Goal: Task Accomplishment & Management: Manage account settings

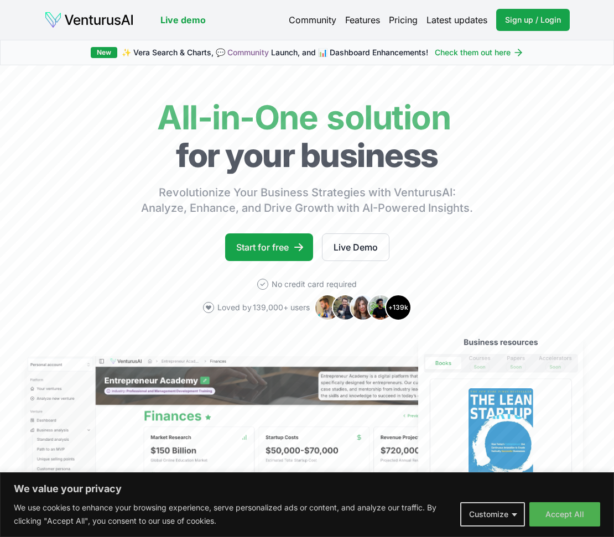
click at [513, 513] on button "Customize" at bounding box center [492, 514] width 65 height 24
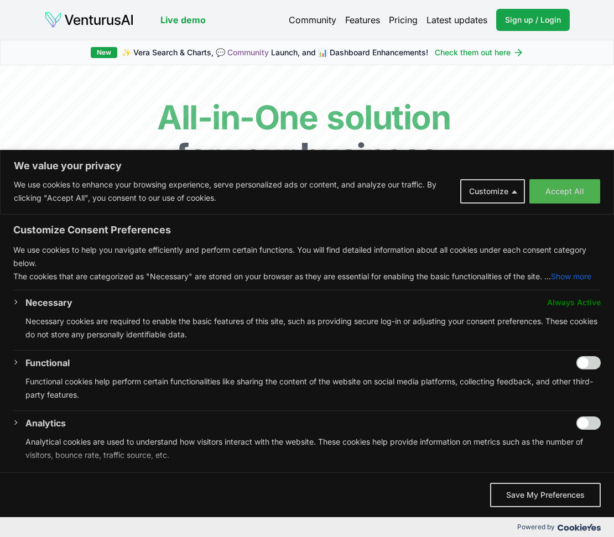
click at [581, 369] on input "Enable Functional" at bounding box center [588, 362] width 24 height 13
checkbox input "true"
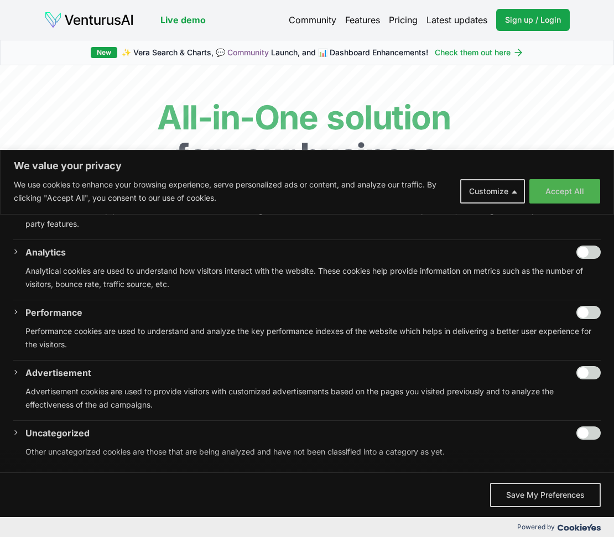
scroll to position [185, 0]
click at [577, 374] on input "Enable Advertisement" at bounding box center [588, 372] width 24 height 13
checkbox input "true"
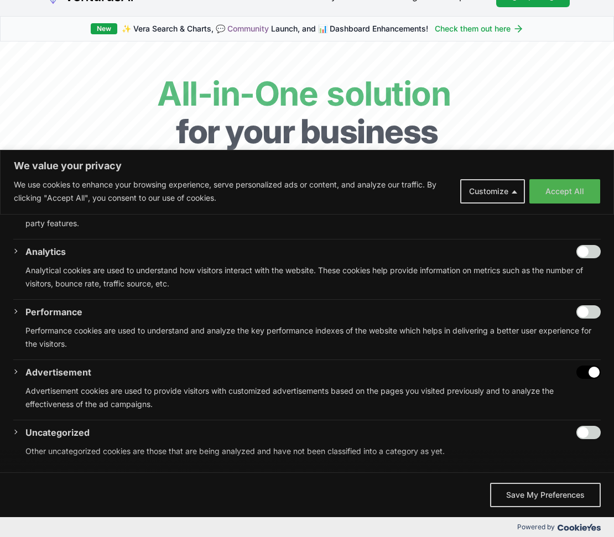
scroll to position [37, 0]
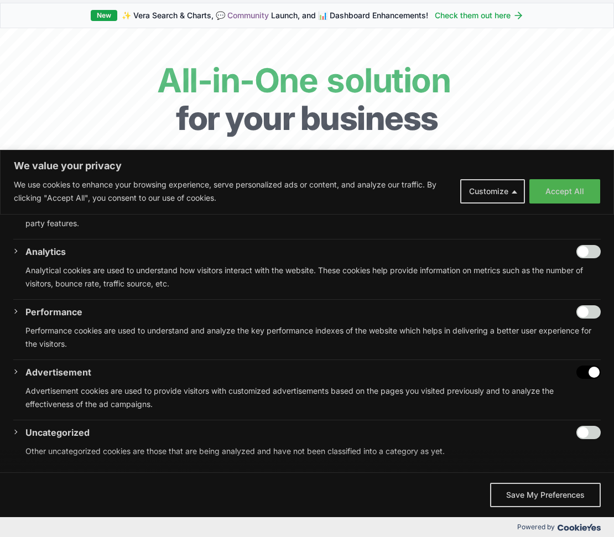
click at [581, 432] on input "Enable Uncategorized" at bounding box center [588, 432] width 24 height 13
checkbox input "true"
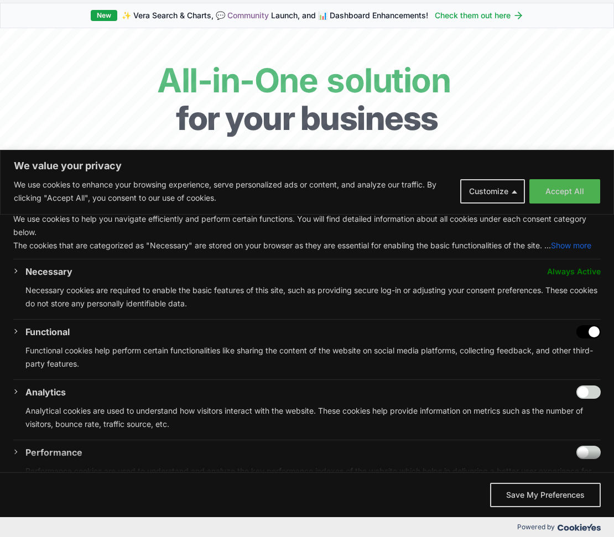
scroll to position [32, 0]
click at [591, 338] on input "Disable Functional" at bounding box center [588, 331] width 24 height 13
checkbox input "false"
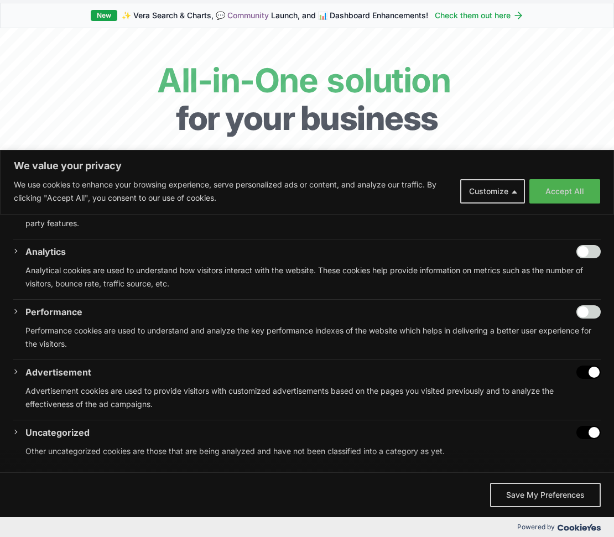
scroll to position [185, 0]
click at [540, 497] on button "Save My Preferences" at bounding box center [545, 495] width 111 height 24
